Goal: Task Accomplishment & Management: Use online tool/utility

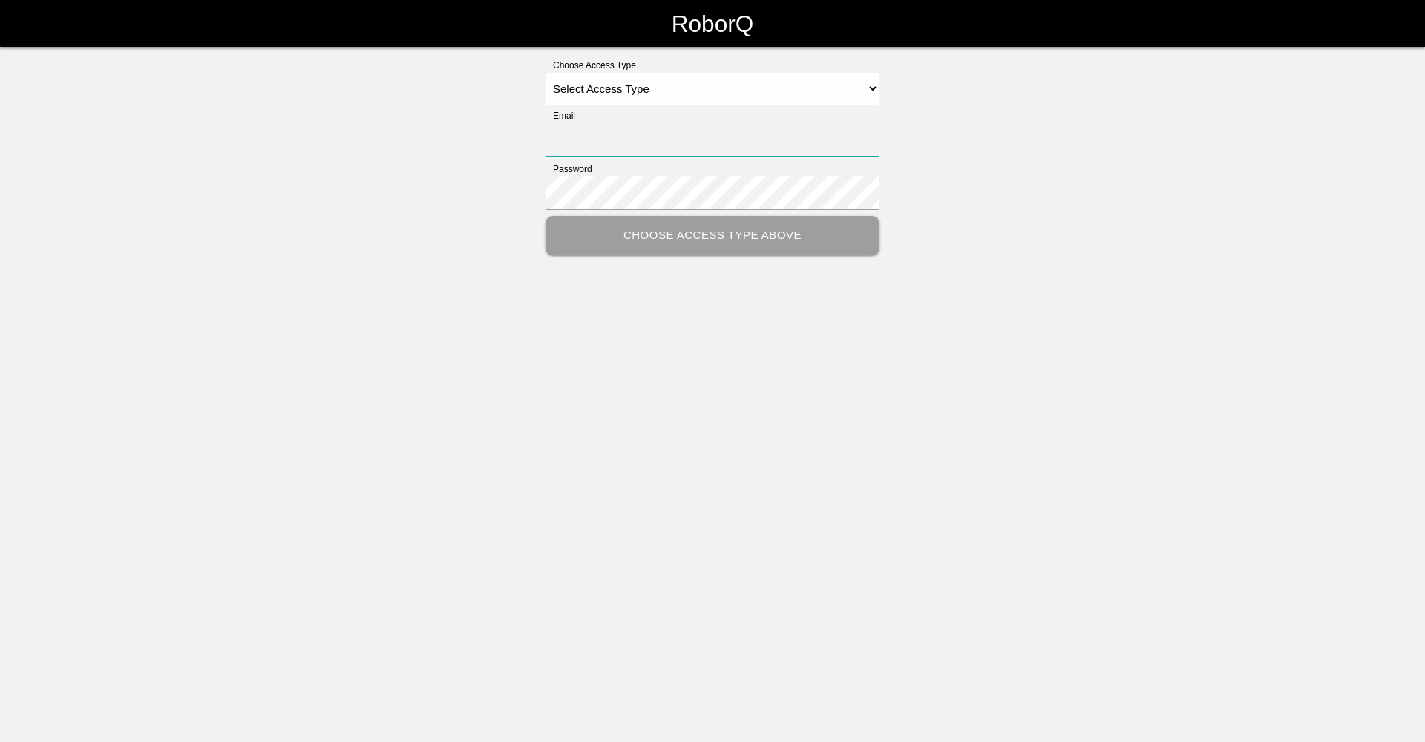
type input "[EMAIL_ADDRESS][DOMAIN_NAME]"
click at [677, 84] on select "Select Access Type Admin Customer Supervisor Worker" at bounding box center [713, 88] width 334 height 33
select select "Worker"
click at [546, 72] on select "Select Access Type Admin Customer Supervisor Worker" at bounding box center [713, 88] width 334 height 33
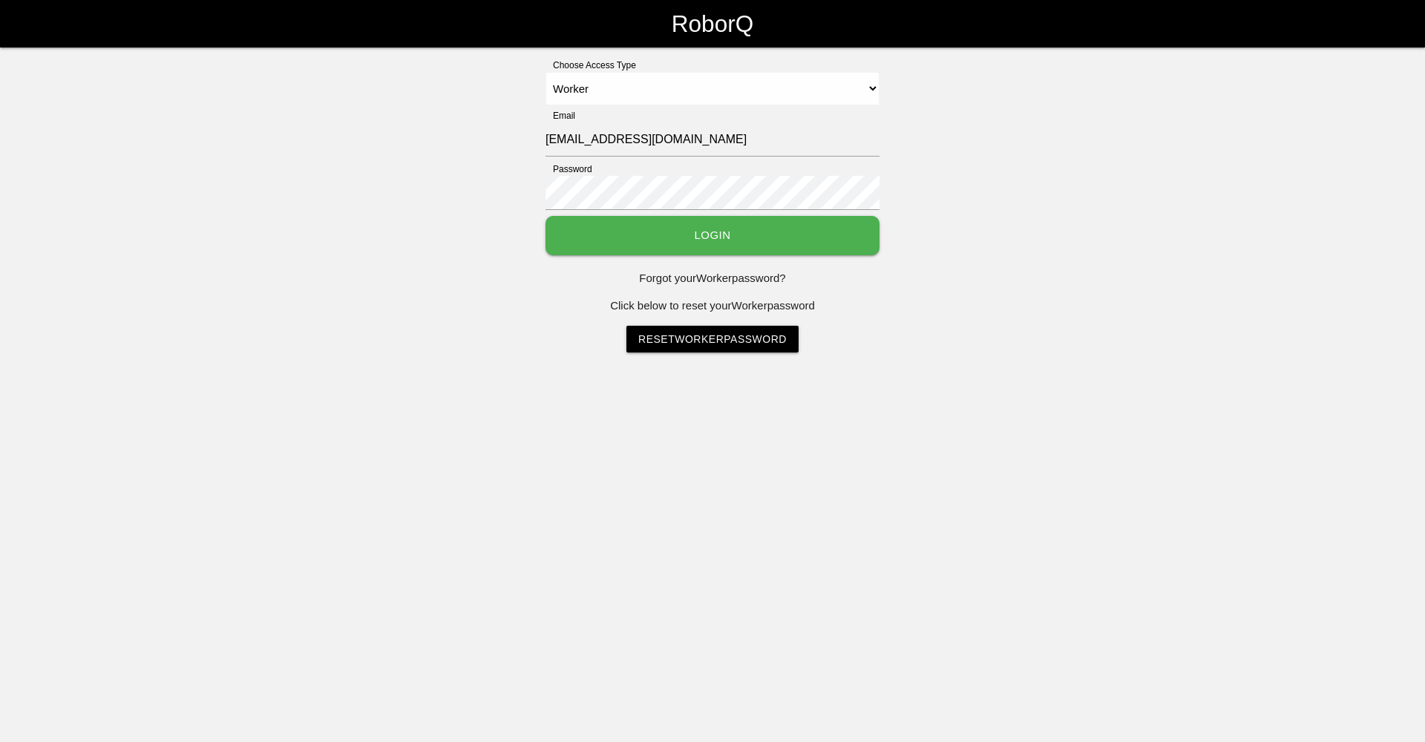
click at [676, 227] on button "Login" at bounding box center [713, 235] width 334 height 39
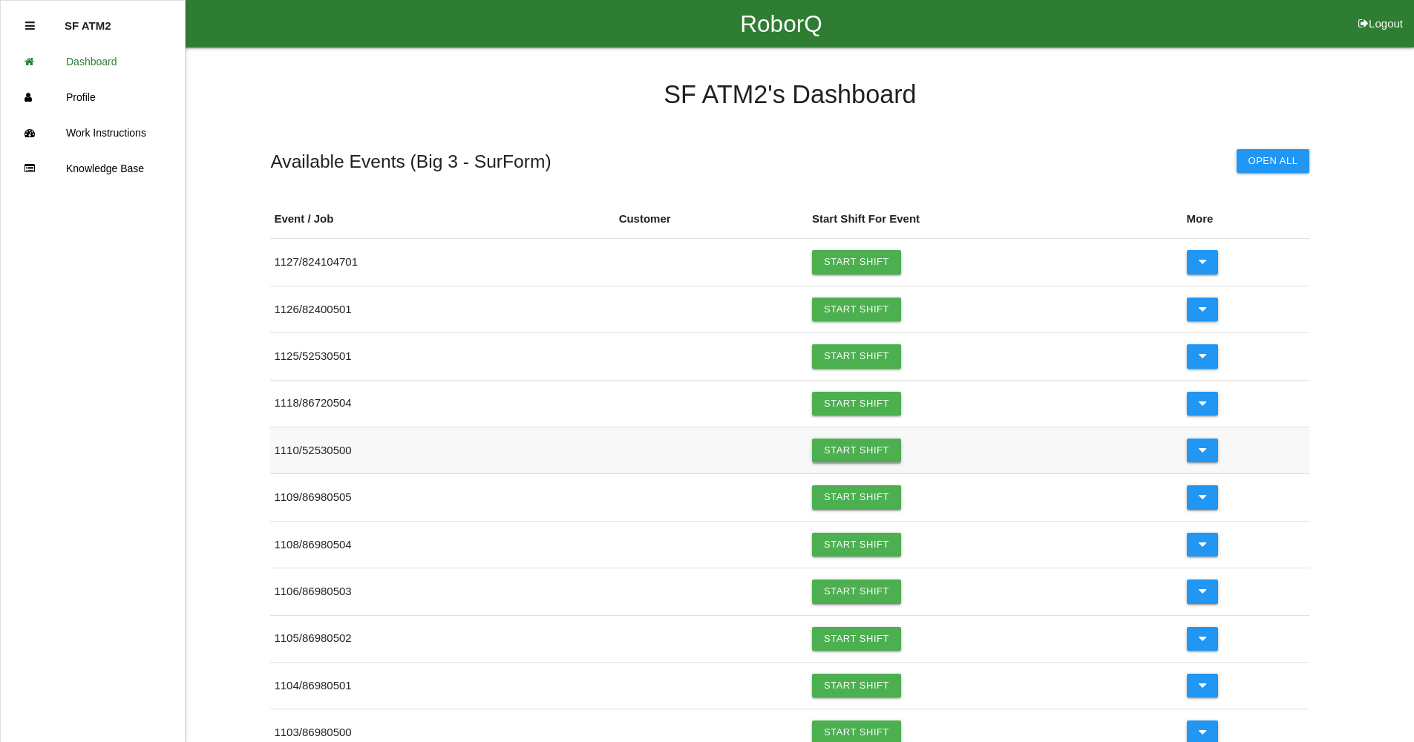
click at [875, 454] on link "Start Shift" at bounding box center [856, 451] width 89 height 24
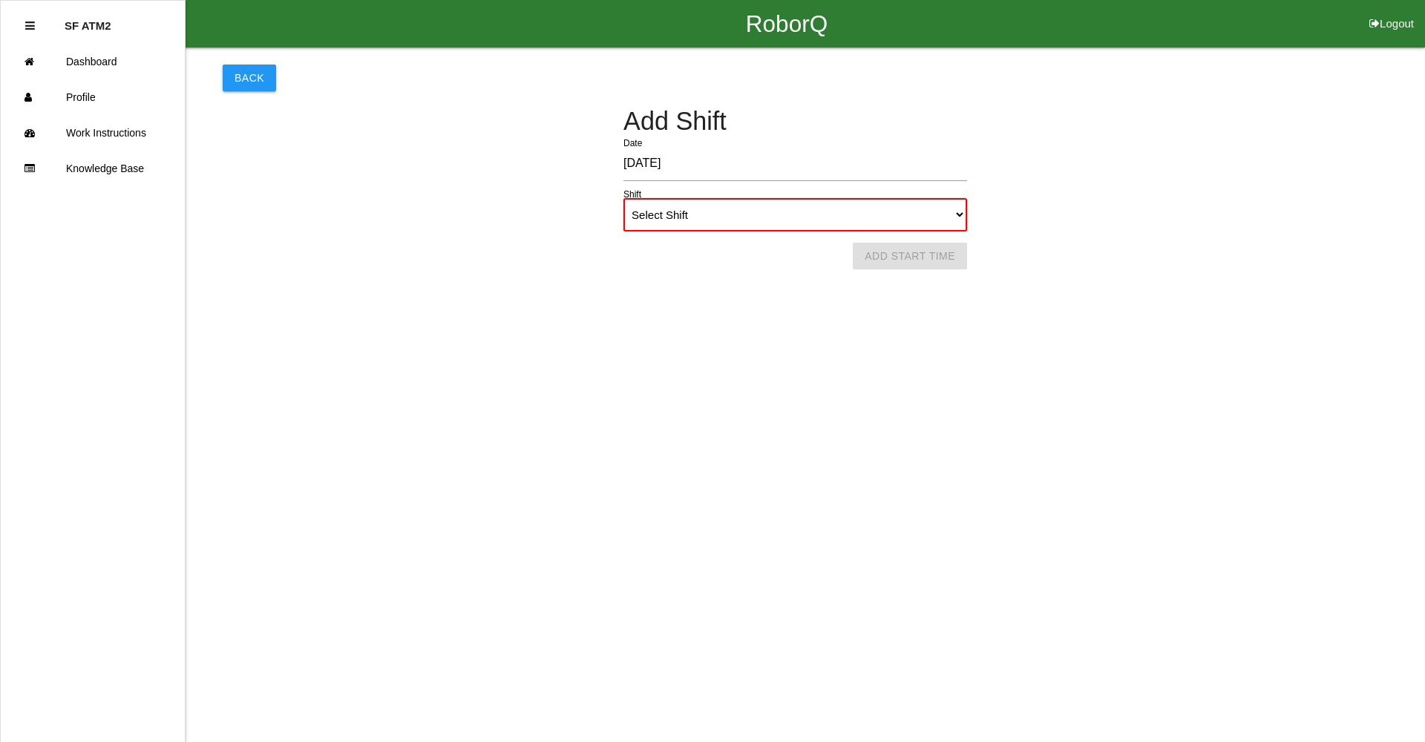
click at [957, 219] on select "Select Shift 1st Shift 2nd Shift 3rd Shift 4th Shift" at bounding box center [795, 214] width 344 height 33
select select "1"
click at [623, 198] on select "Select Shift 1st Shift 2nd Shift 3rd Shift 4th Shift" at bounding box center [795, 214] width 344 height 33
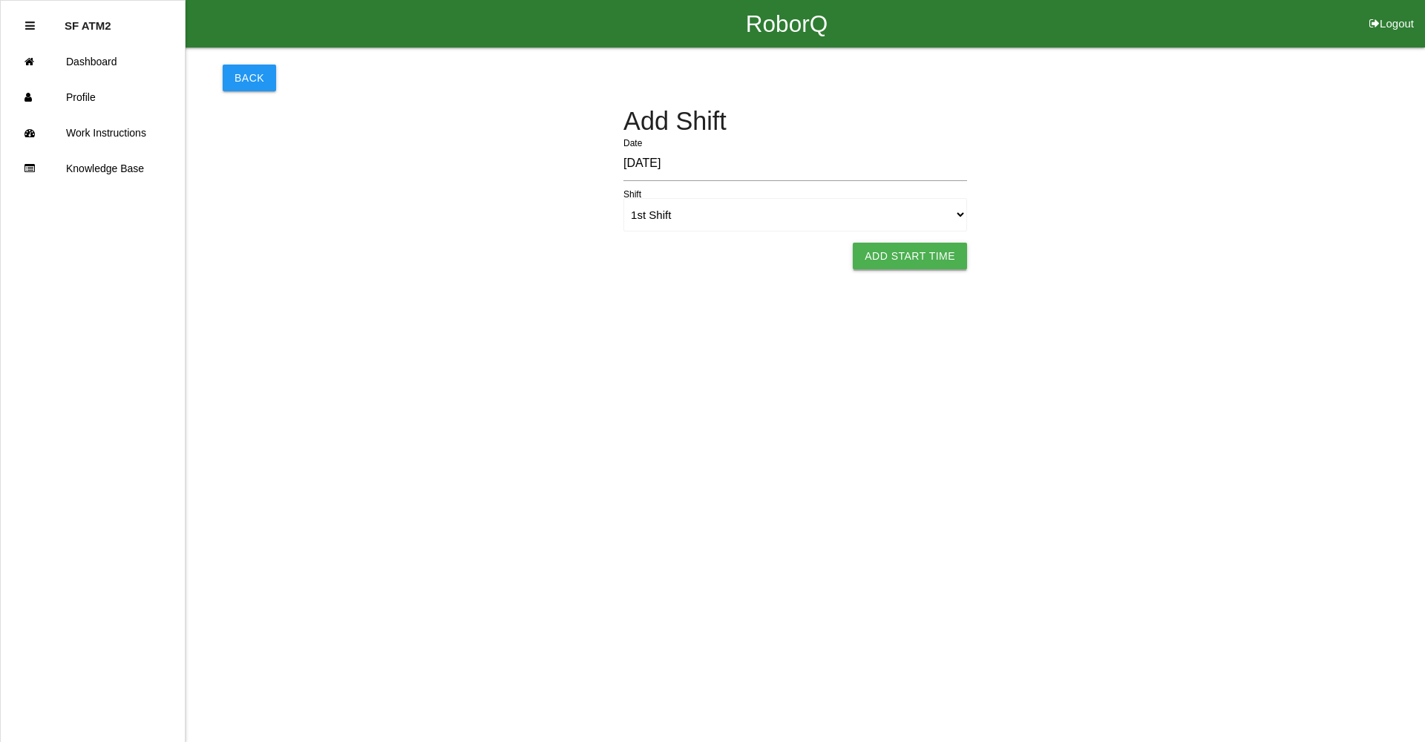
click at [908, 255] on button "Add Start Time" at bounding box center [910, 256] width 114 height 27
select select "2"
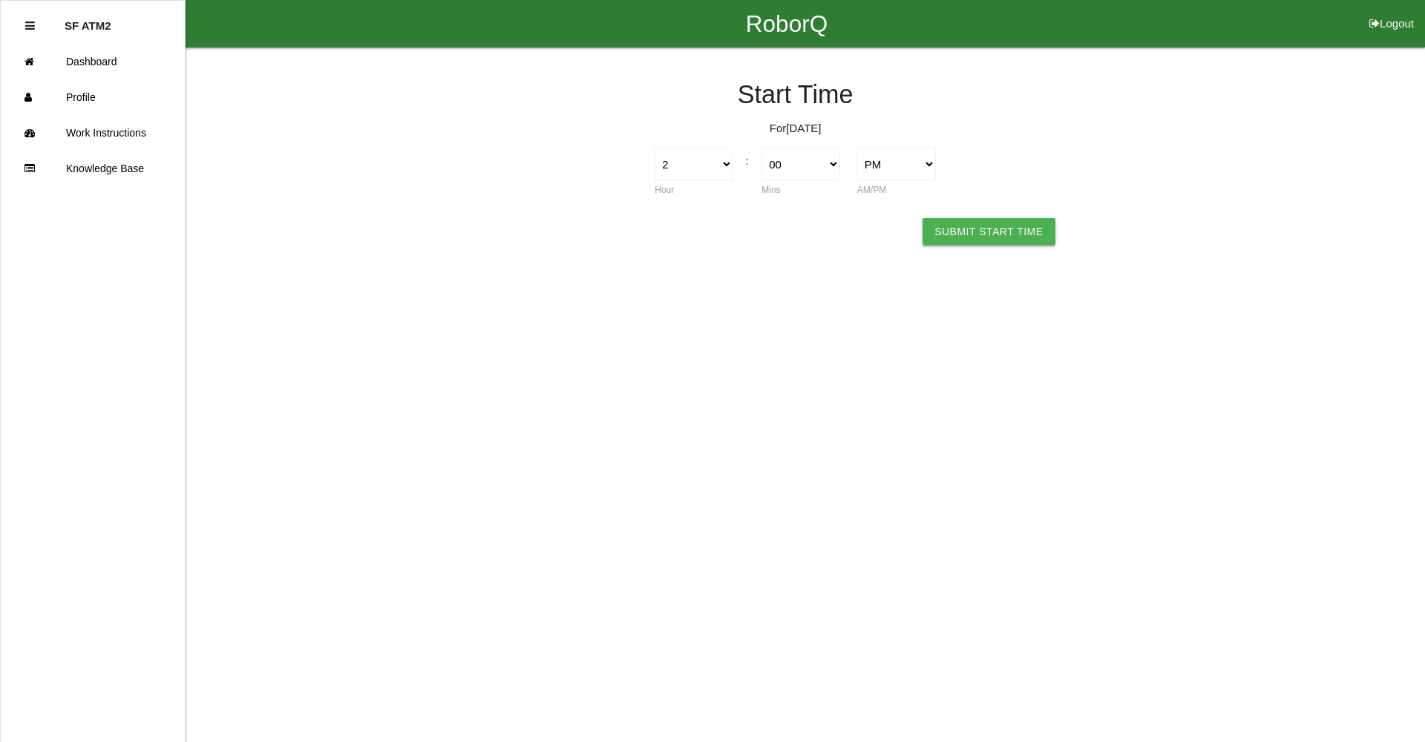
click at [966, 235] on button "Submit Start Time" at bounding box center [989, 231] width 132 height 27
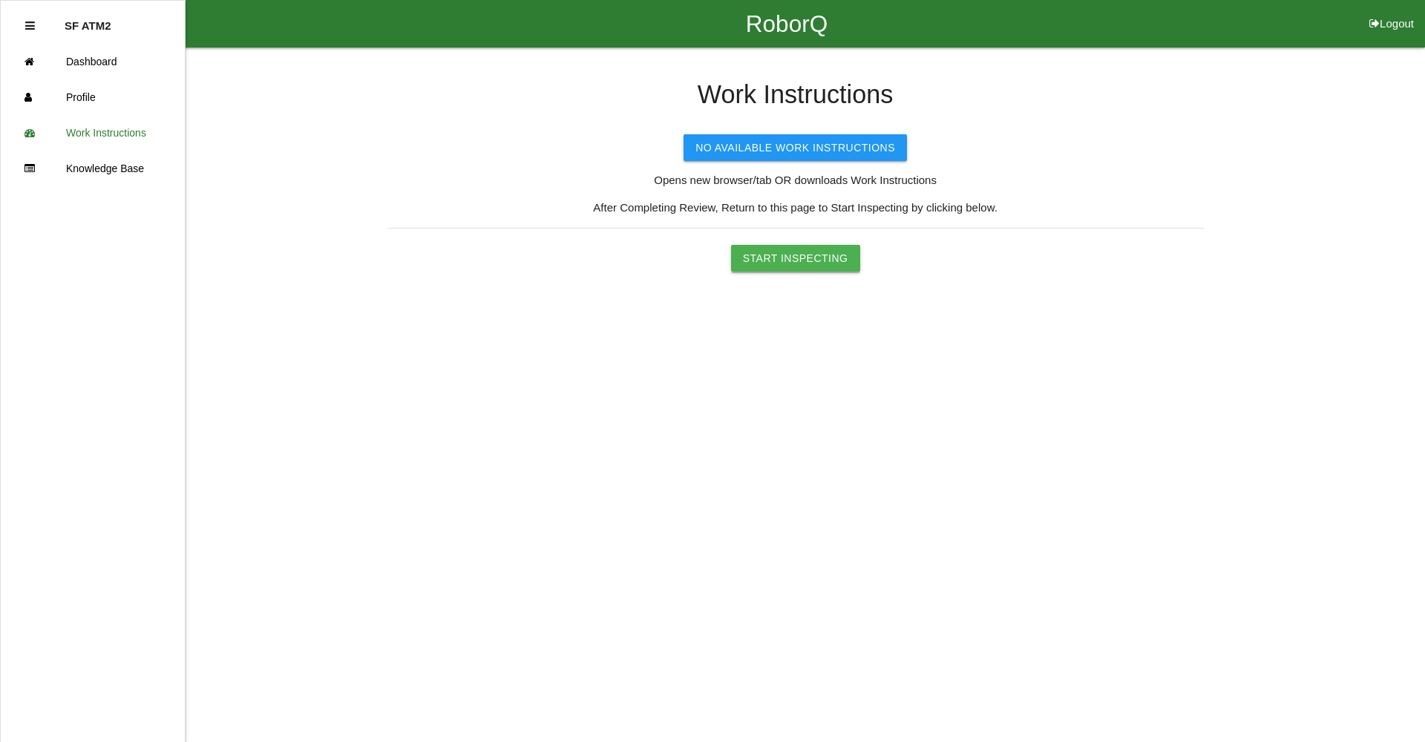
click at [763, 257] on button "Start Inspecting" at bounding box center [795, 258] width 129 height 27
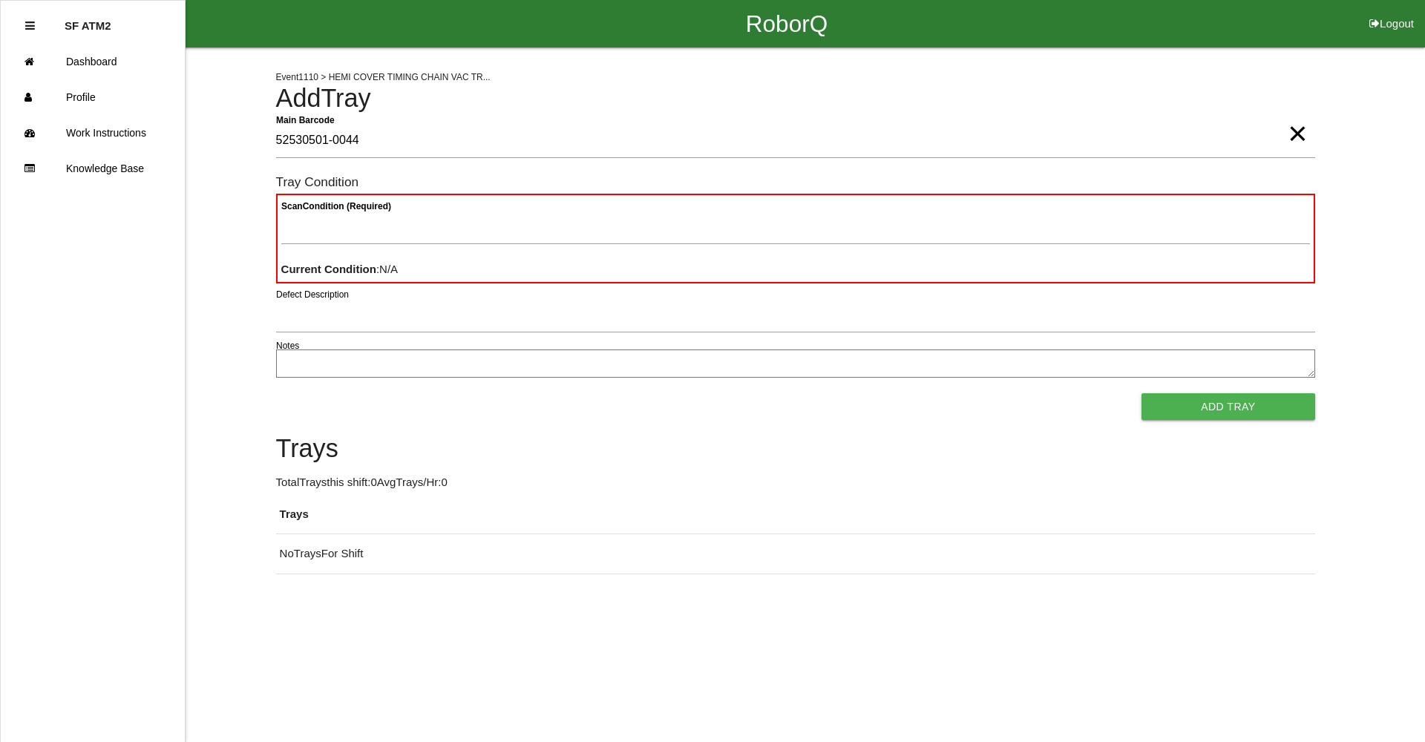
type Barcode "52530501-0044"
